Goal: Task Accomplishment & Management: Use online tool/utility

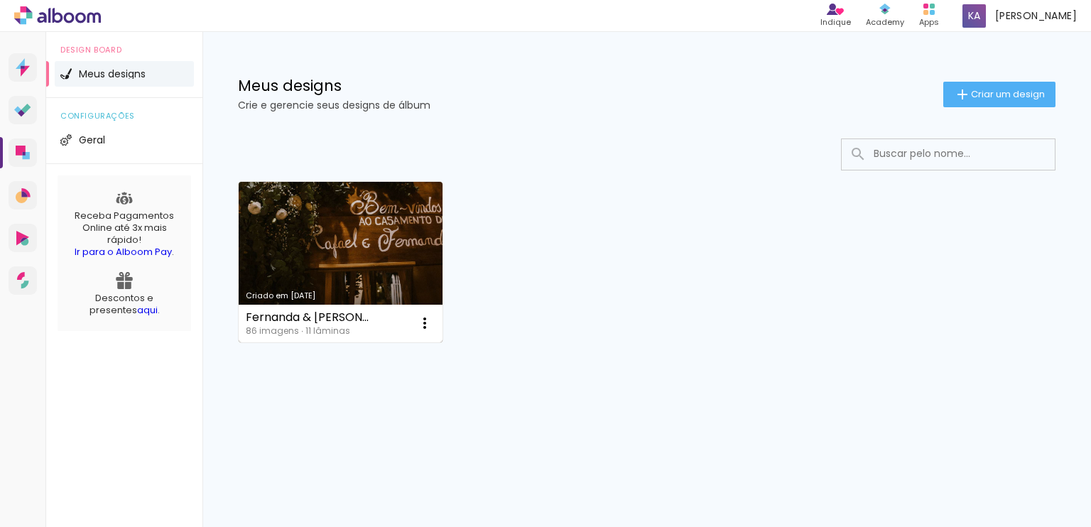
click at [351, 236] on link "Criado em [DATE]" at bounding box center [341, 262] width 204 height 161
